Goal: Find specific page/section: Find specific page/section

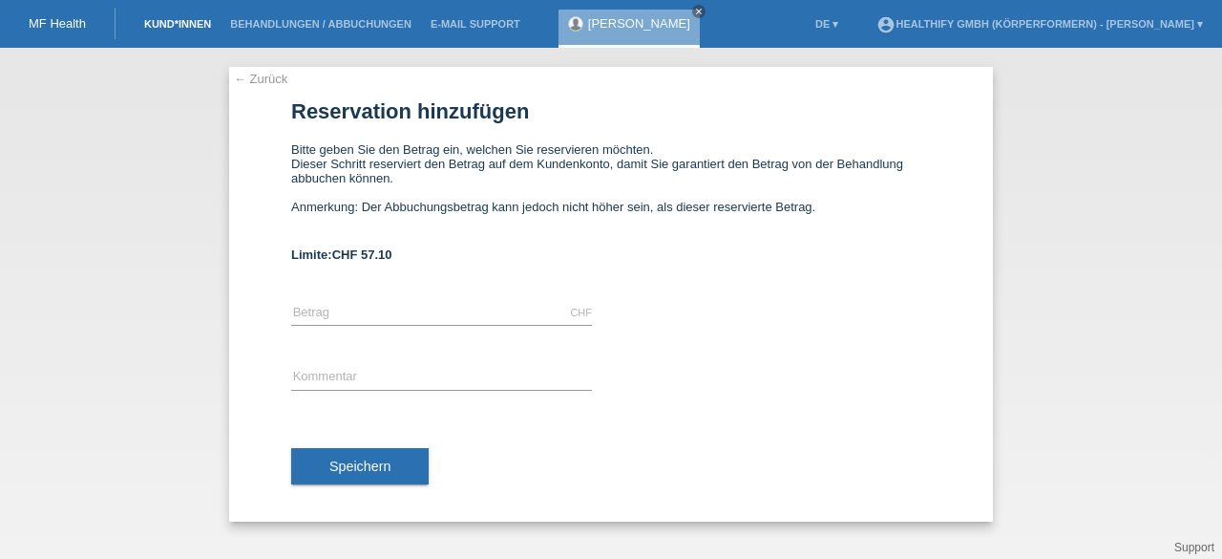
click at [174, 29] on link "Kund*innen" at bounding box center [178, 23] width 86 height 11
click at [267, 26] on link "Behandlungen / Abbuchungen" at bounding box center [321, 23] width 200 height 11
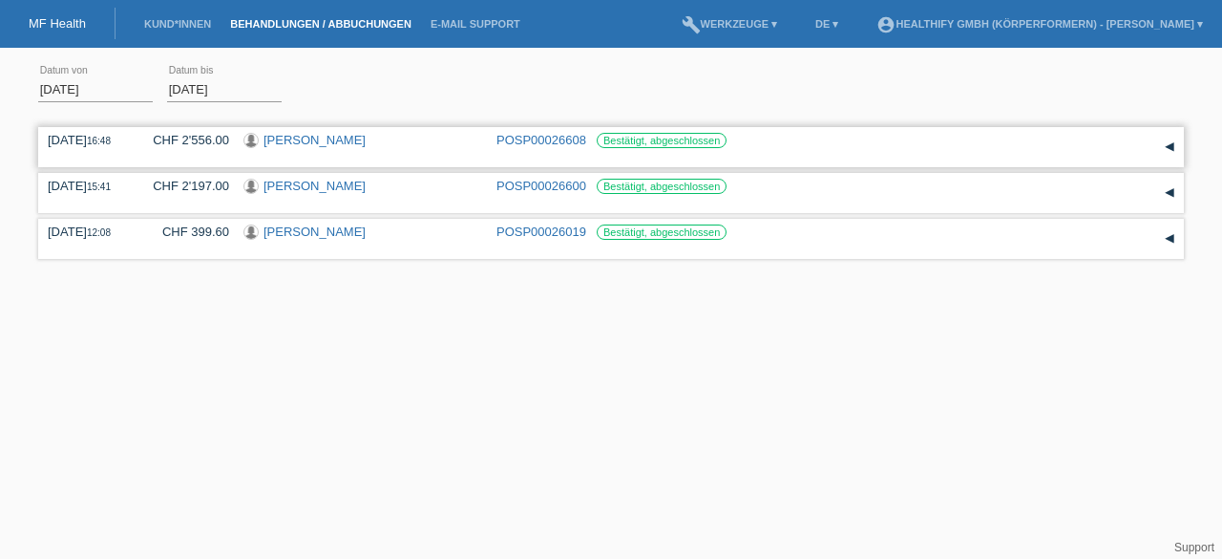
click at [1172, 145] on div "▾" at bounding box center [1169, 147] width 29 height 29
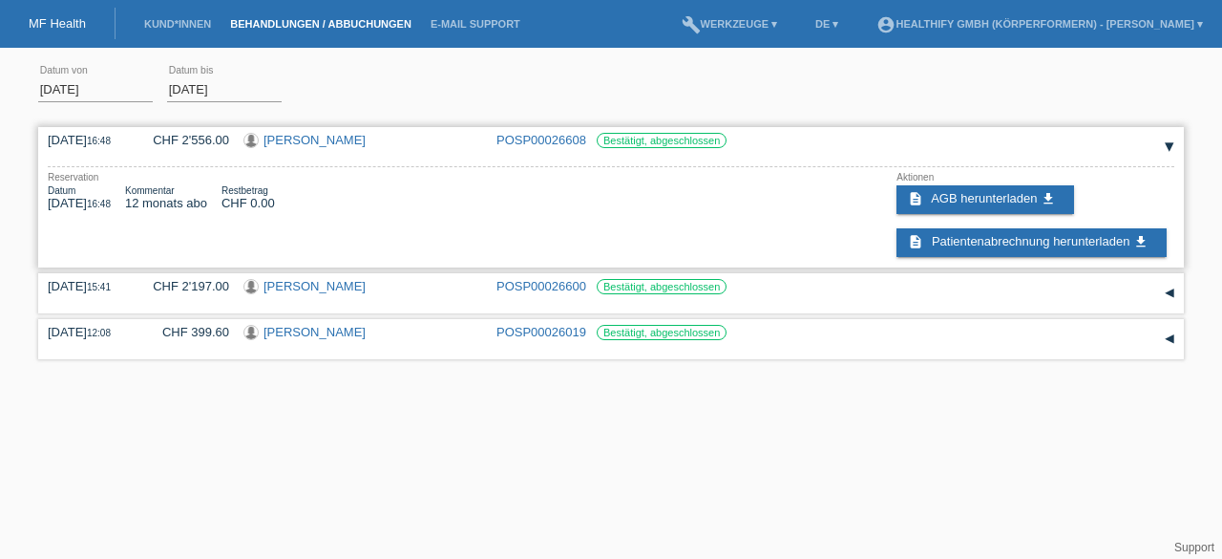
click at [304, 144] on link "Heidi Arena" at bounding box center [315, 140] width 102 height 14
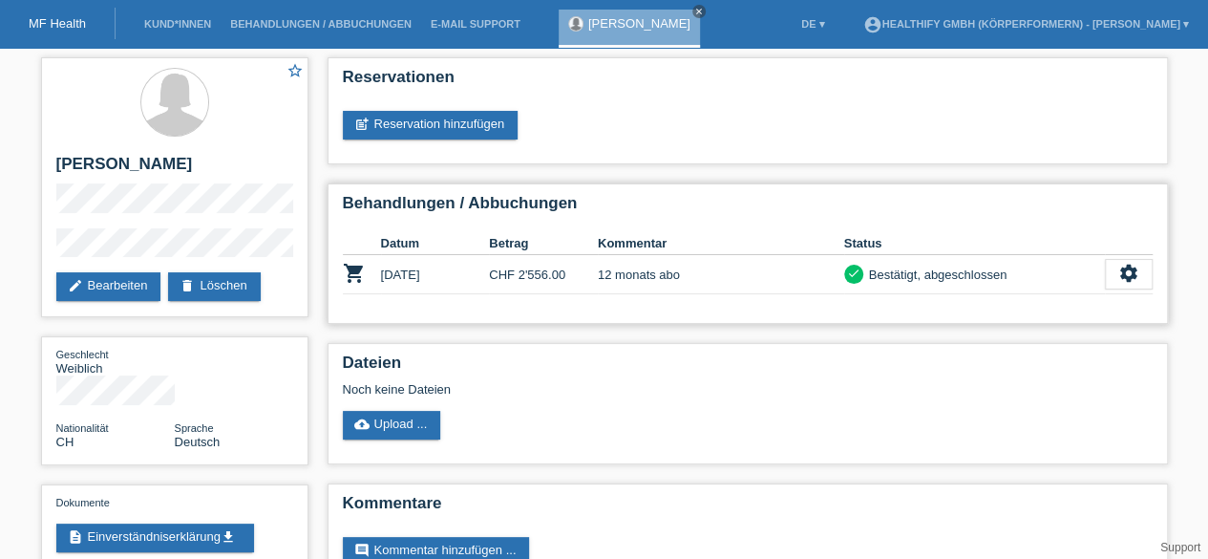
scroll to position [50, 0]
